Goal: Transaction & Acquisition: Obtain resource

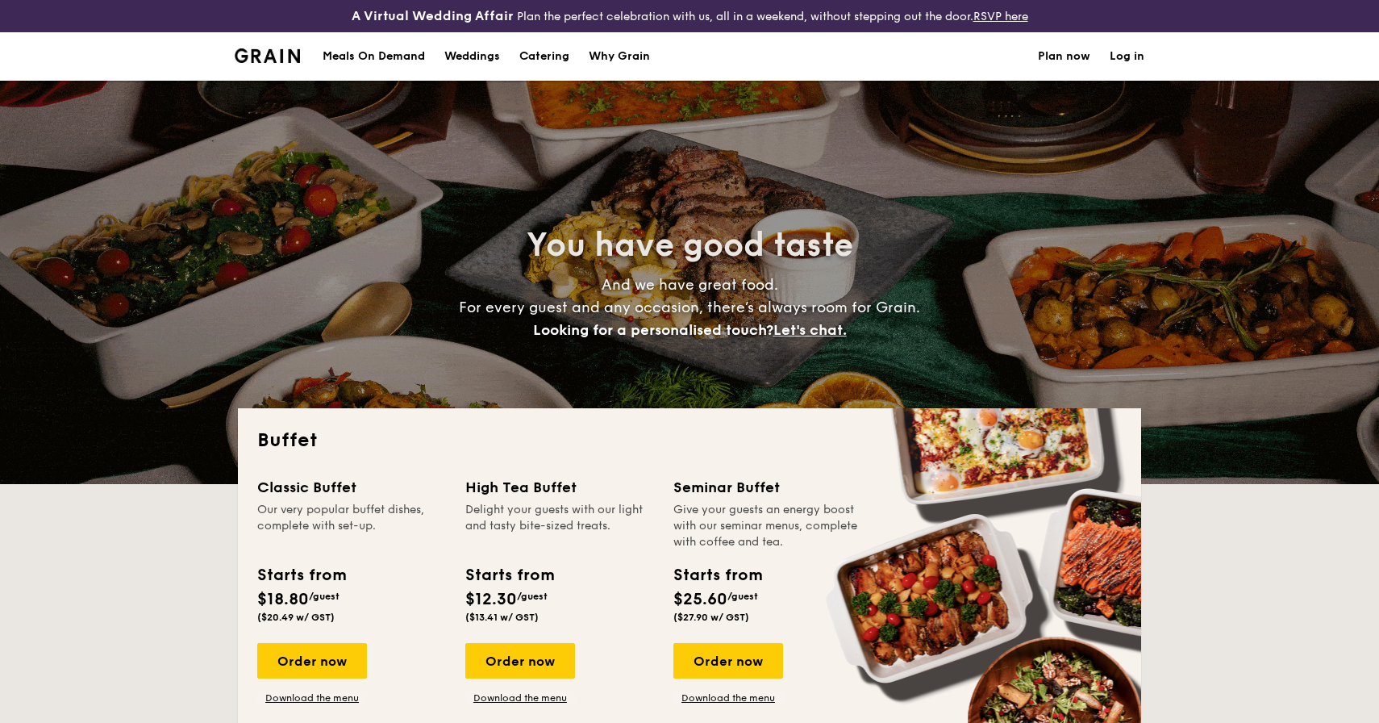
select select
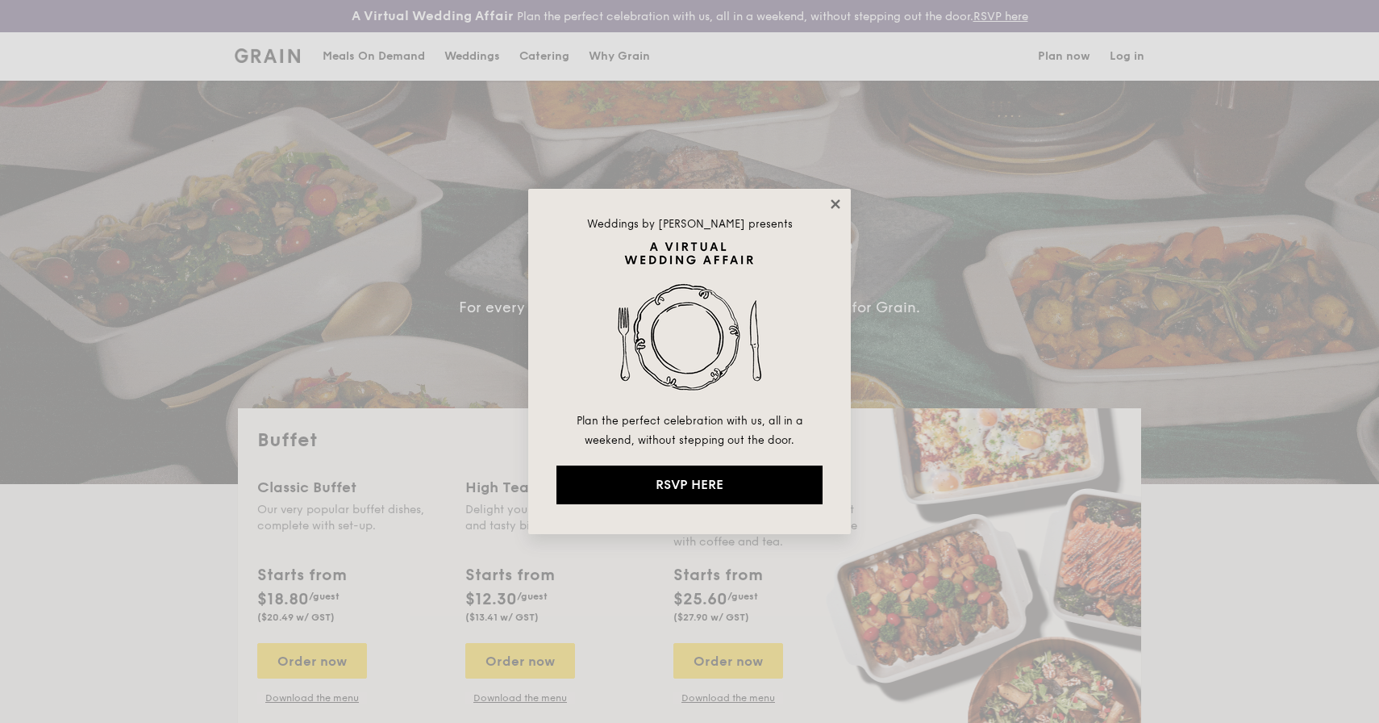
click at [839, 202] on icon at bounding box center [835, 204] width 15 height 15
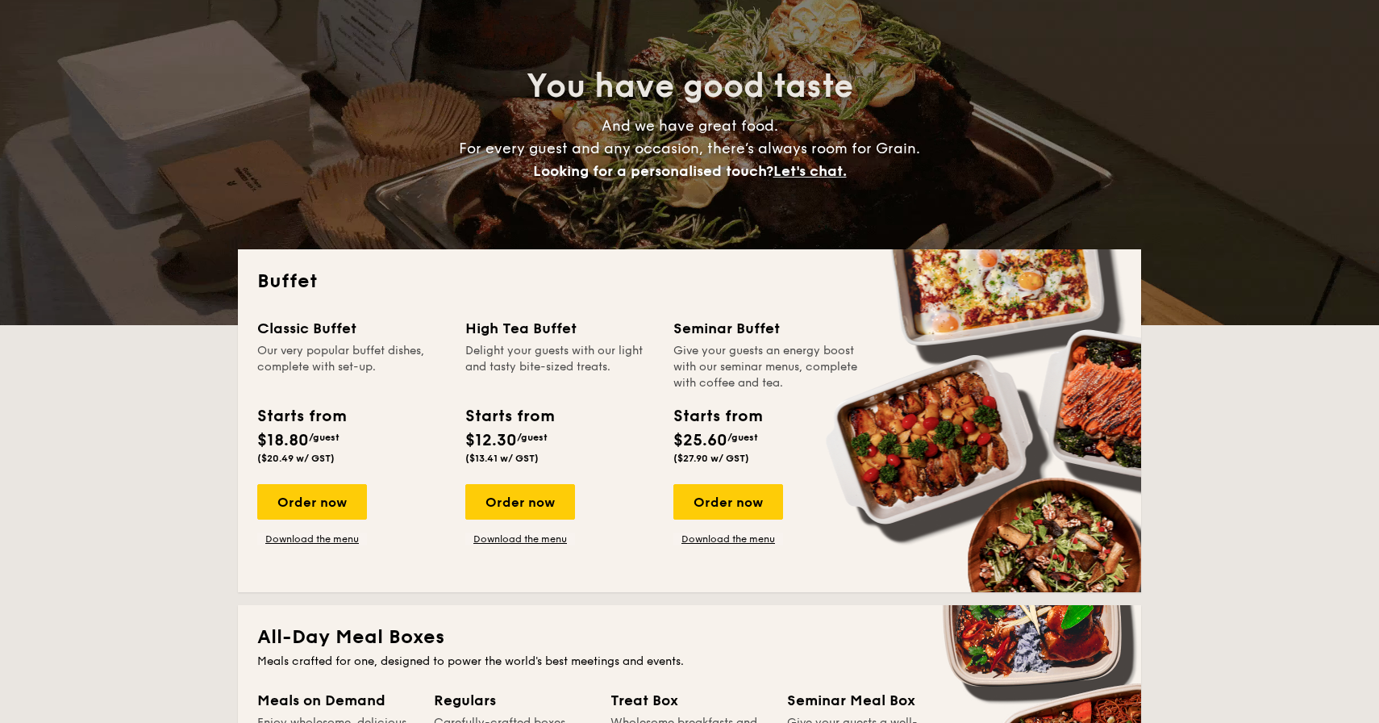
scroll to position [161, 0]
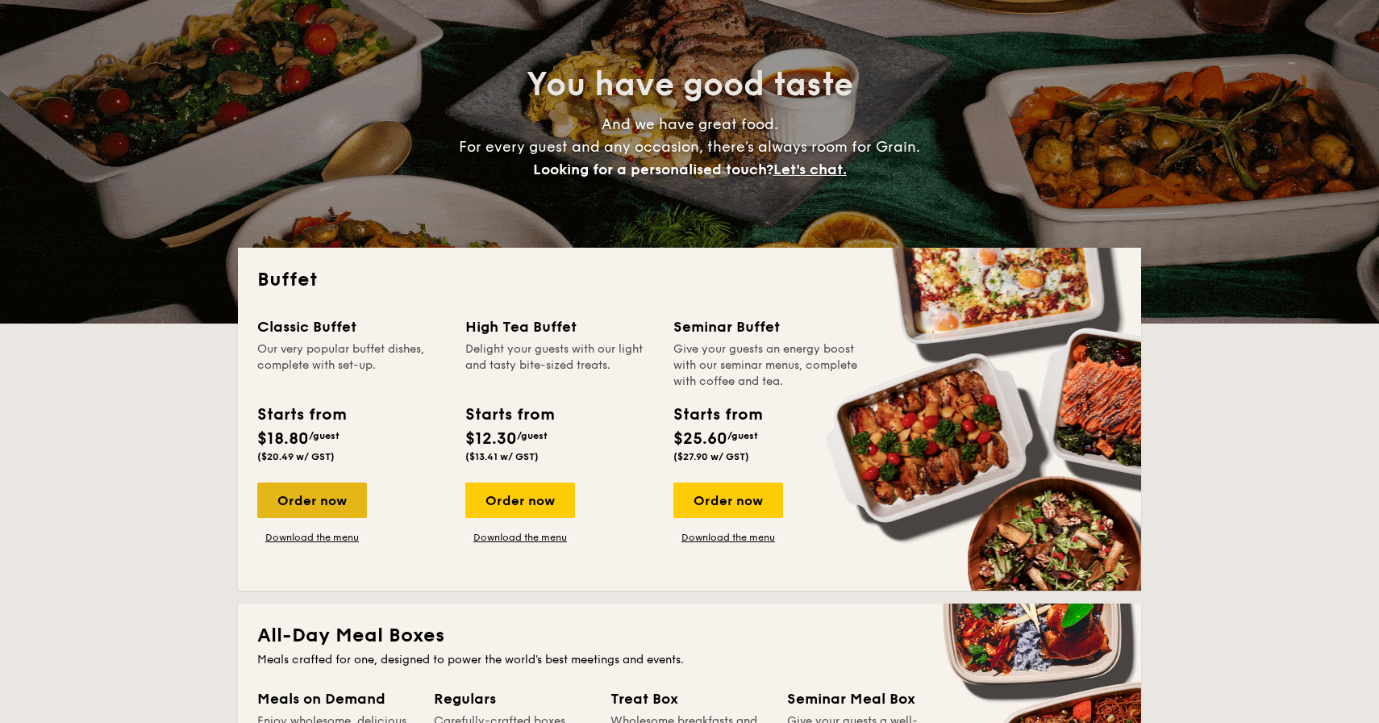
click at [335, 502] on div "Order now" at bounding box center [312, 499] width 110 height 35
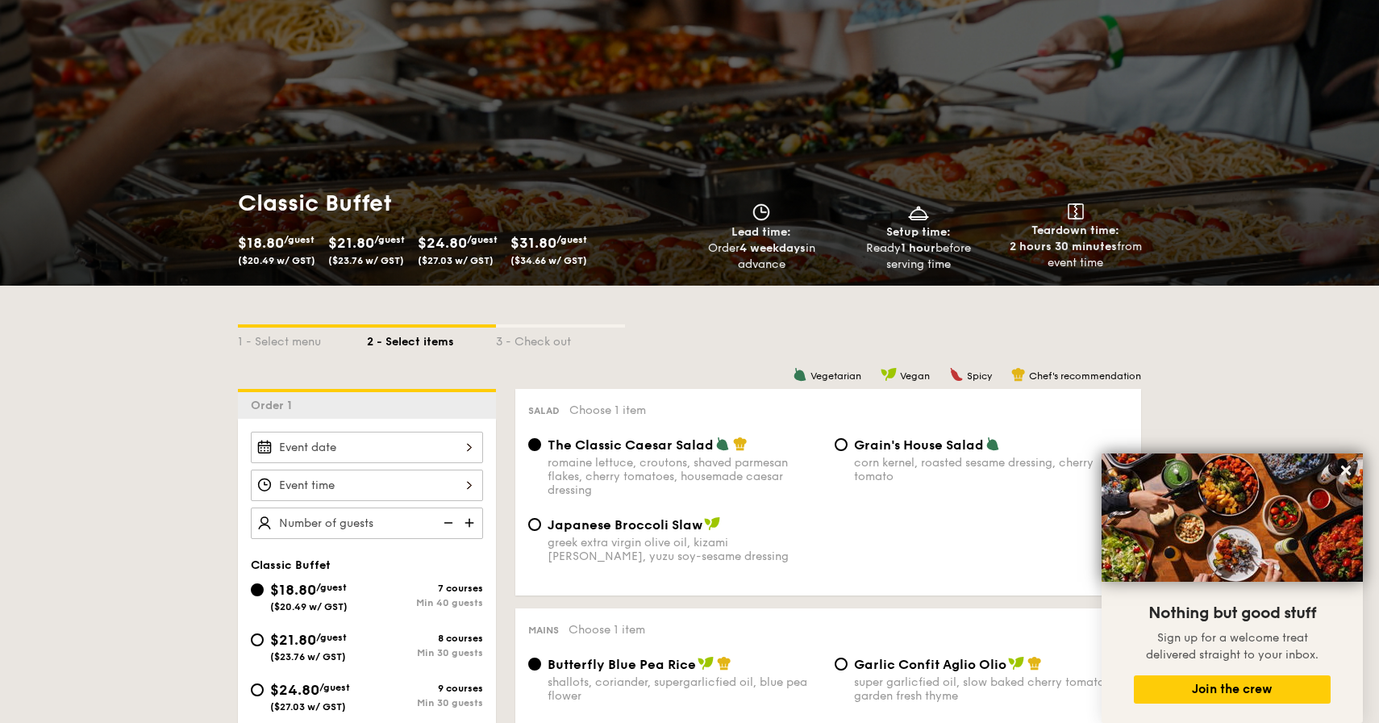
scroll to position [132, 0]
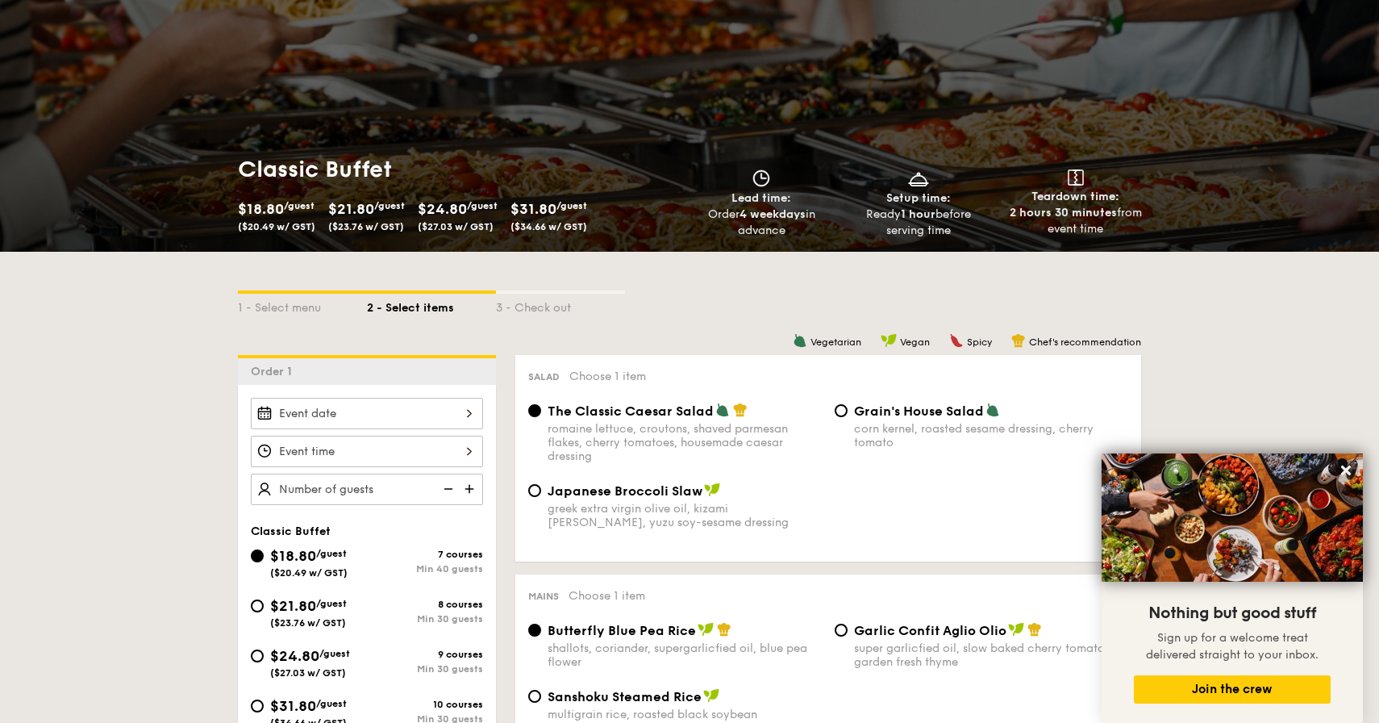
scroll to position [193, 0]
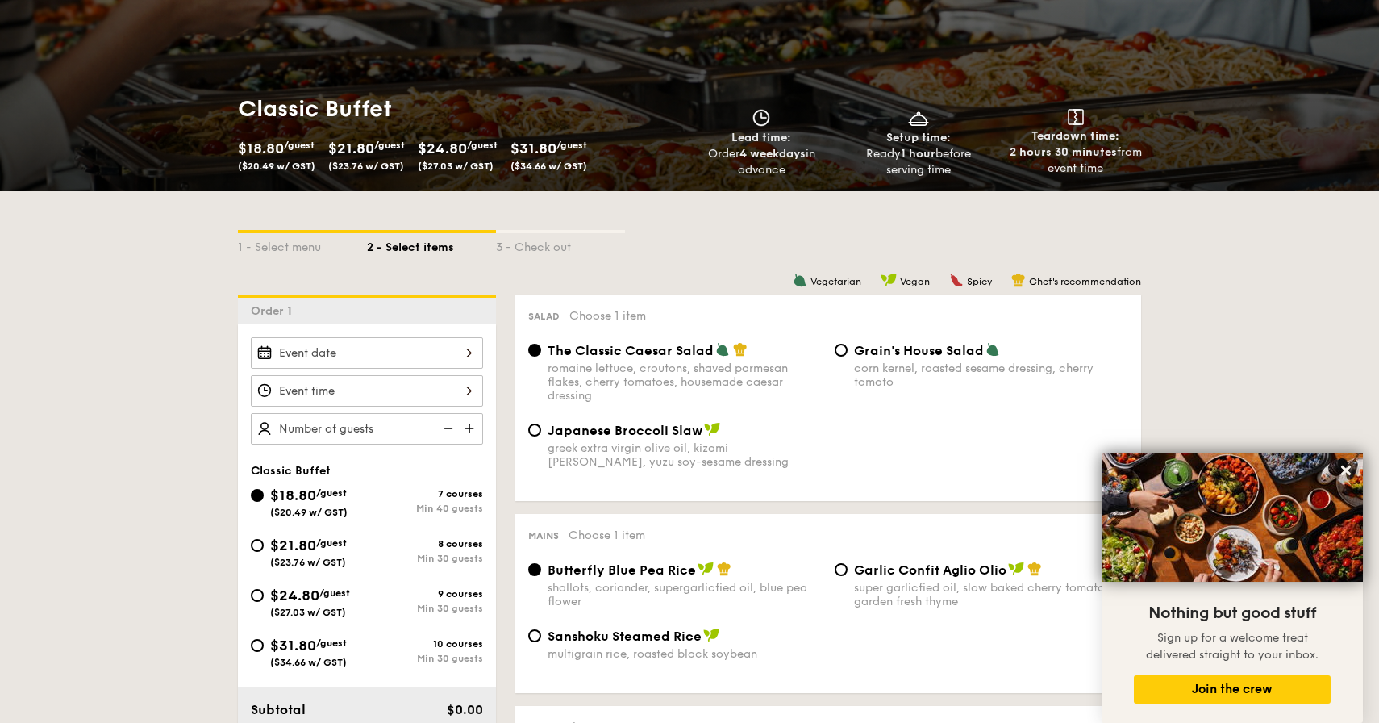
select select
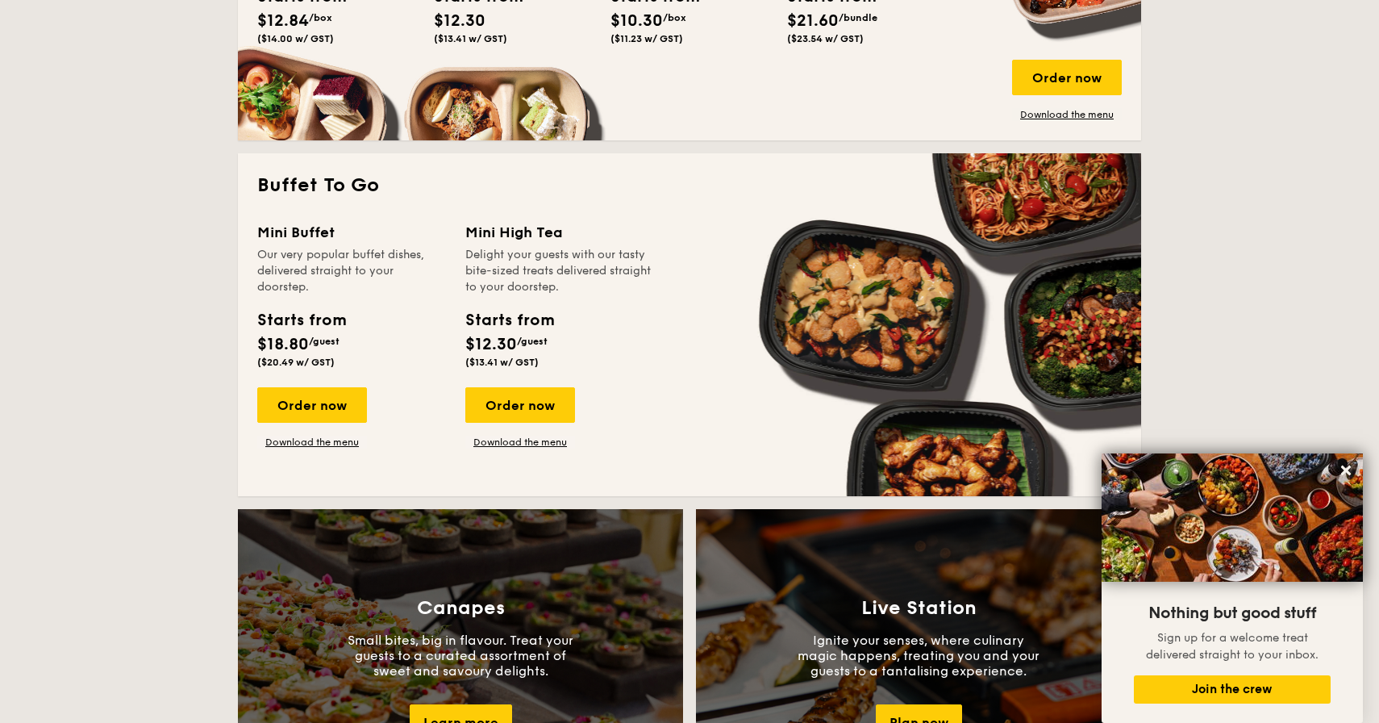
scroll to position [960, 0]
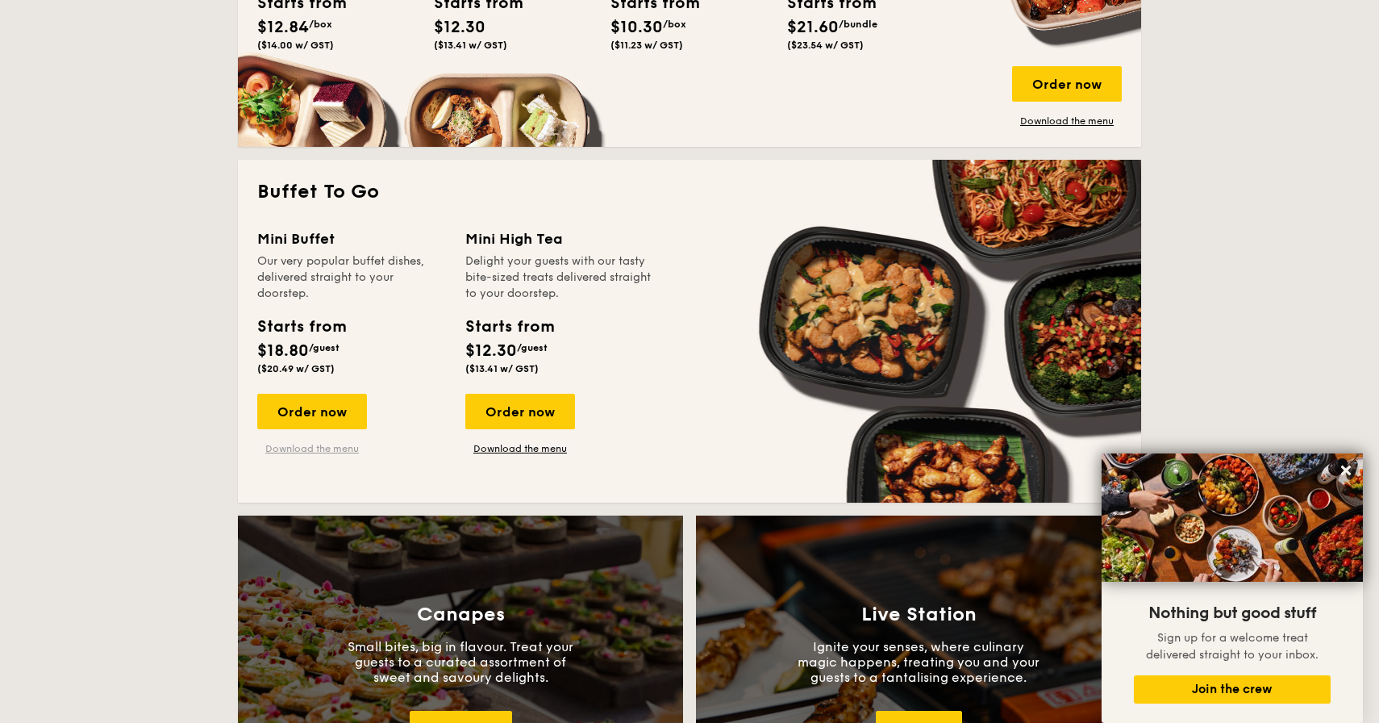
click at [310, 448] on link "Download the menu" at bounding box center [312, 448] width 110 height 13
